Goal: Check status: Check status

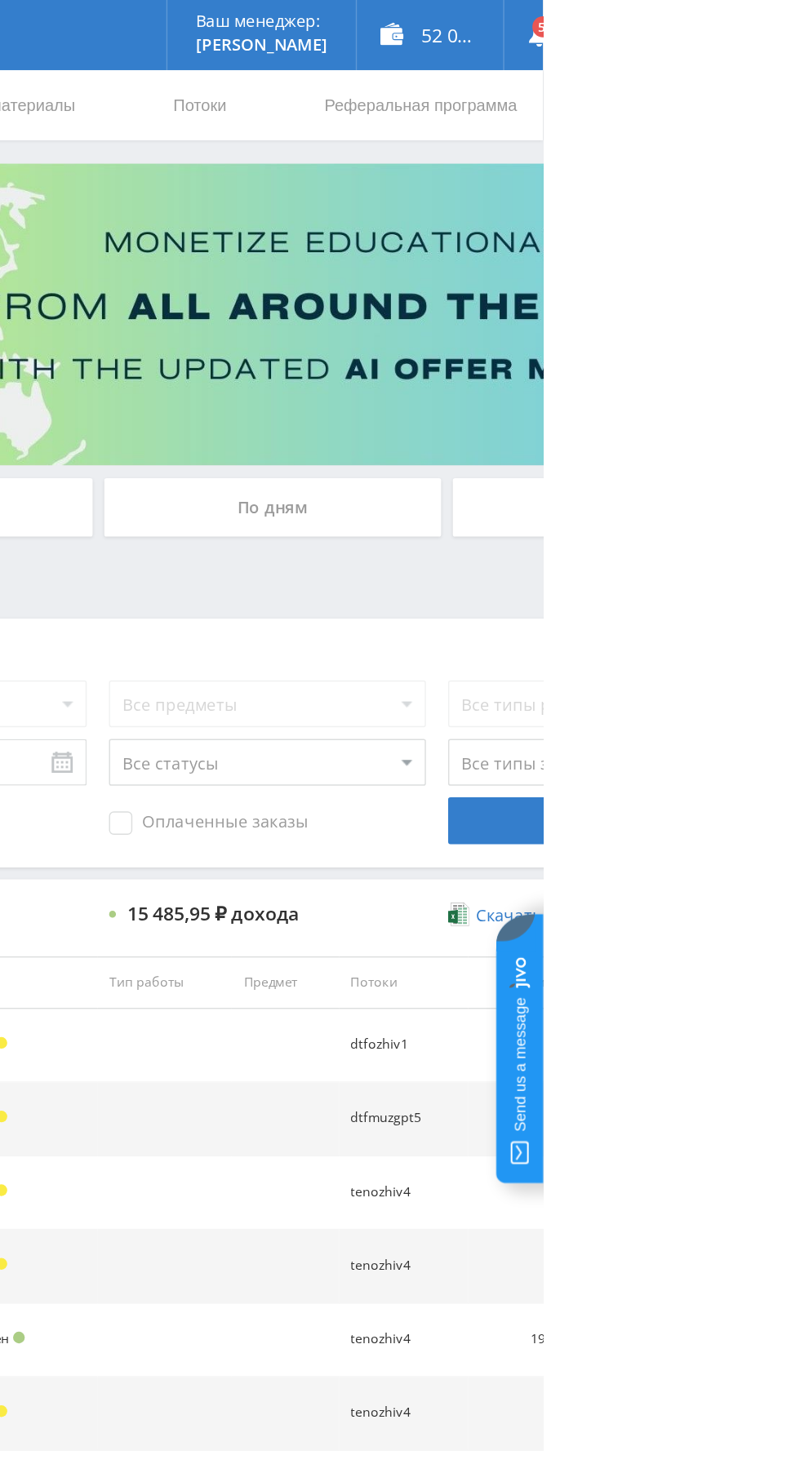
click at [569, 334] on div "По дням" at bounding box center [611, 354] width 235 height 41
click at [0, 0] on input "По дням" at bounding box center [0, 0] width 0 height 0
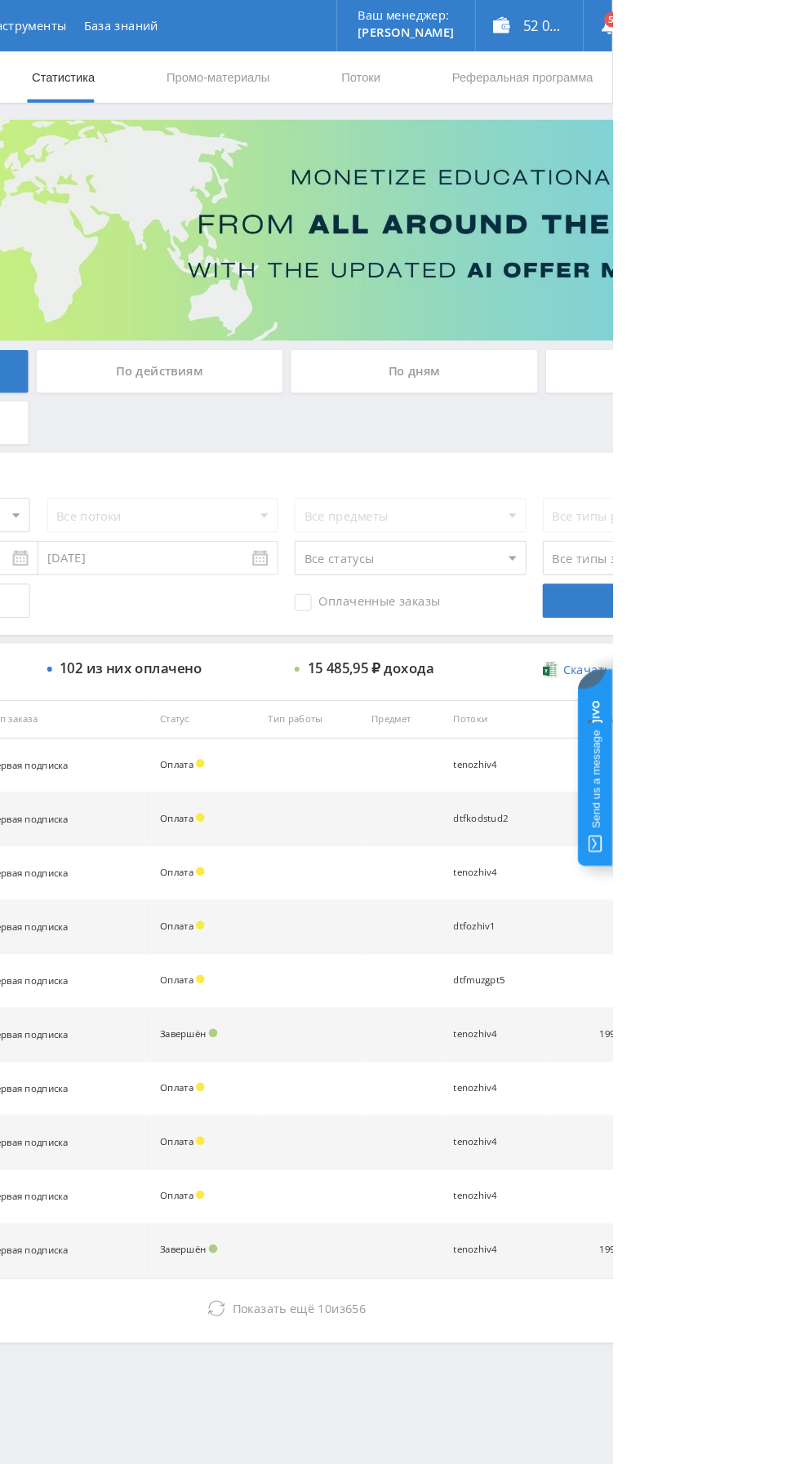
click at [550, 356] on div "По дням" at bounding box center [611, 354] width 235 height 41
click at [0, 0] on input "По дням" at bounding box center [0, 0] width 0 height 0
